Goal: Task Accomplishment & Management: Complete application form

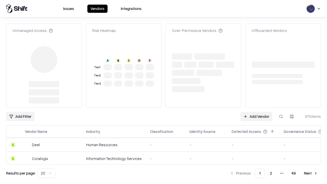
click at [256, 117] on link "Add Vendor" at bounding box center [257, 116] width 32 height 9
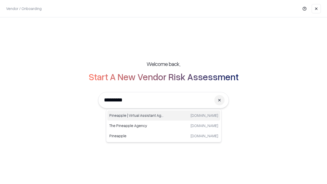
click at [164, 116] on div "Pineapple | Virtual Assistant Agency [DOMAIN_NAME]" at bounding box center [163, 115] width 113 height 10
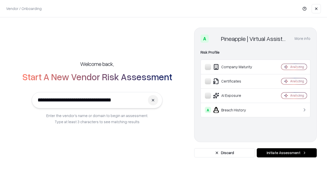
type input "**********"
click at [287, 153] on button "Initiate Assessment" at bounding box center [287, 152] width 60 height 9
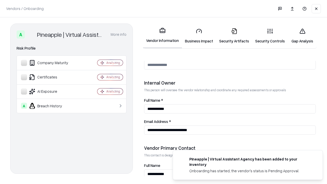
scroll to position [265, 0]
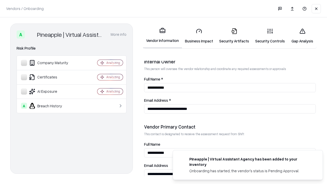
click at [199, 36] on link "Business Impact" at bounding box center [199, 36] width 34 height 24
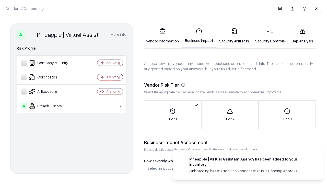
click at [234, 36] on link "Security Artifacts" at bounding box center [234, 36] width 36 height 24
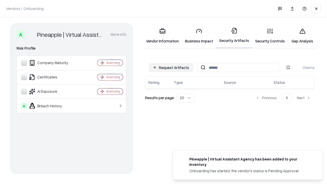
click at [171, 67] on button "Request Artifacts" at bounding box center [171, 67] width 44 height 9
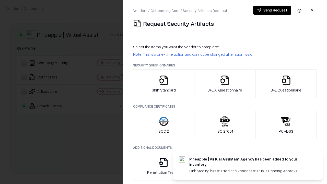
click at [164, 84] on icon "button" at bounding box center [164, 80] width 10 height 10
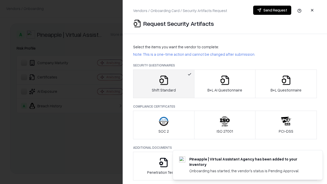
click at [272, 10] on button "Send Request" at bounding box center [272, 10] width 38 height 9
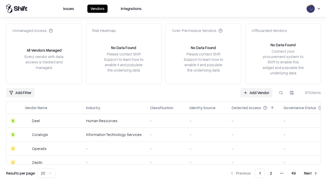
click at [281, 93] on button at bounding box center [281, 92] width 9 height 9
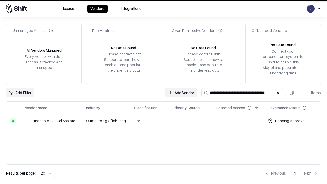
type input "**********"
click at [167, 121] on td "Tier 1" at bounding box center [150, 121] width 40 height 14
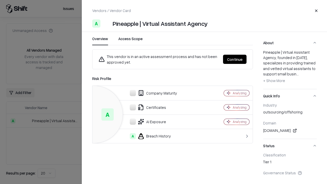
click at [235, 59] on button "Continue" at bounding box center [235, 59] width 24 height 9
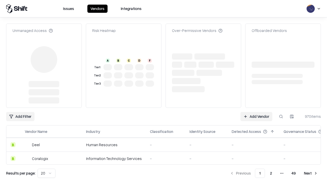
click at [256, 117] on link "Add Vendor" at bounding box center [257, 116] width 32 height 9
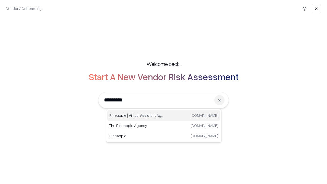
click at [164, 116] on div "Pineapple | Virtual Assistant Agency [DOMAIN_NAME]" at bounding box center [163, 115] width 113 height 10
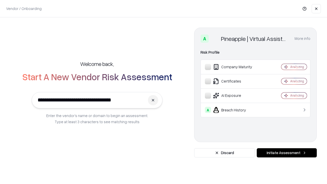
type input "**********"
click at [287, 153] on button "Initiate Assessment" at bounding box center [287, 152] width 60 height 9
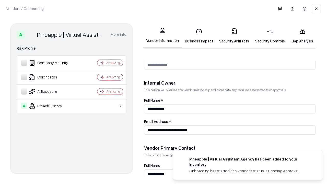
scroll to position [265, 0]
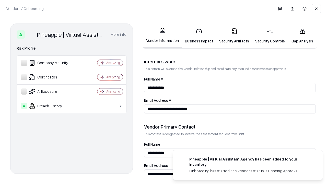
click at [302, 36] on link "Gap Analysis" at bounding box center [302, 36] width 29 height 24
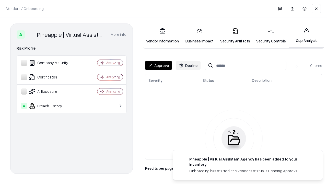
click at [158, 65] on button "Approve" at bounding box center [158, 65] width 27 height 9
